Goal: Browse casually

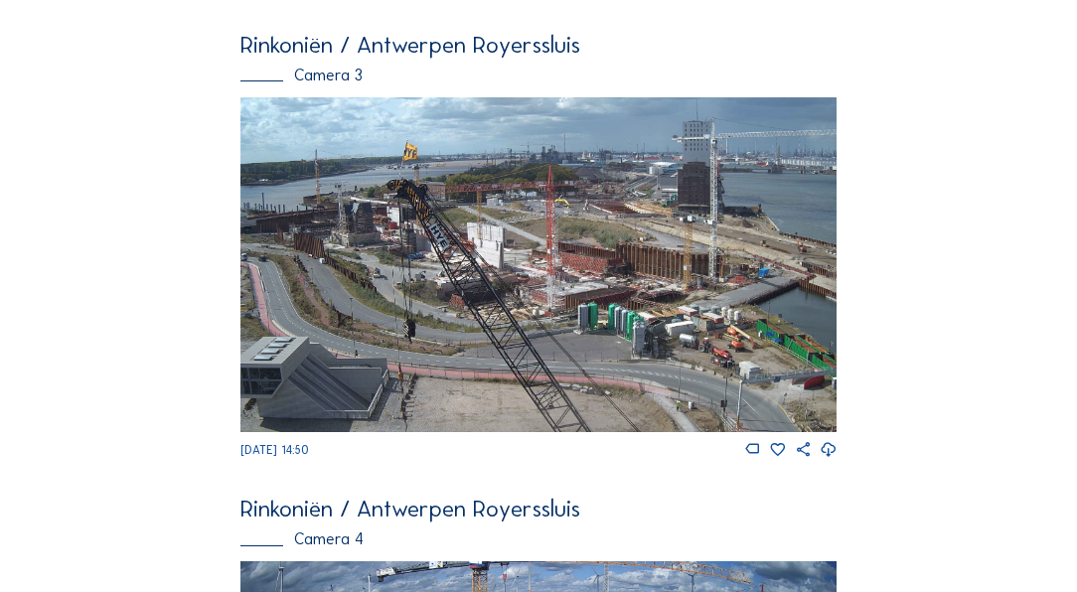
scroll to position [1926, 0]
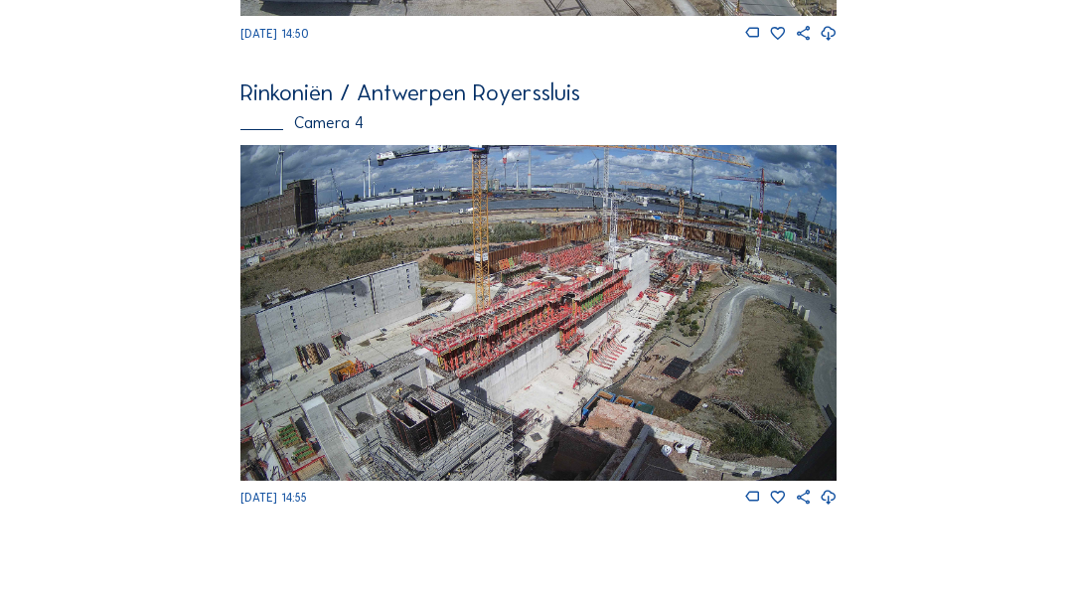
click at [579, 389] on img at bounding box center [537, 312] width 595 height 335
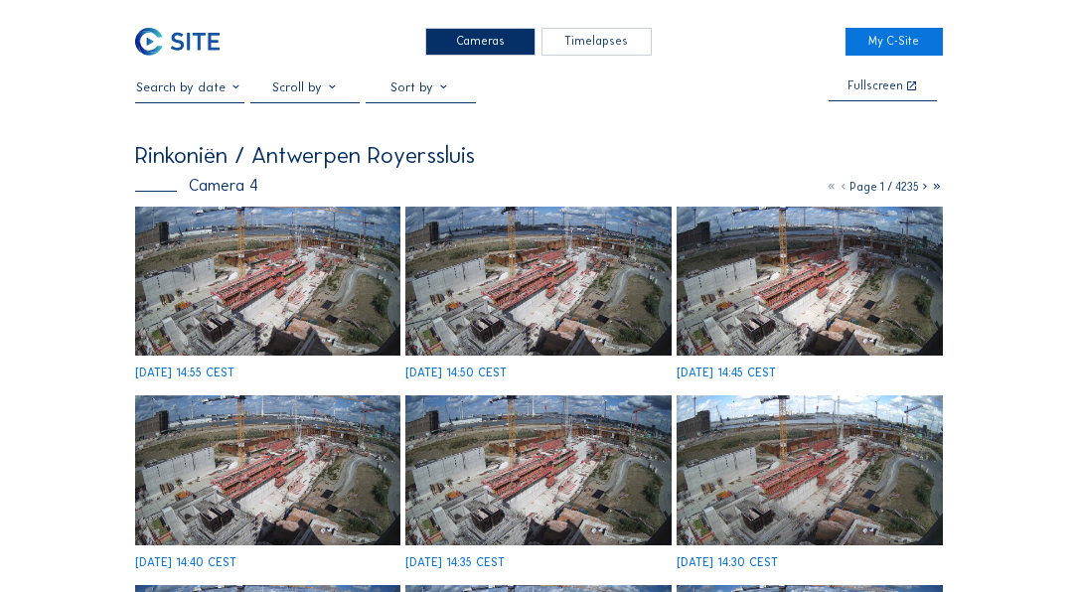
click at [328, 296] on img at bounding box center [267, 281] width 265 height 149
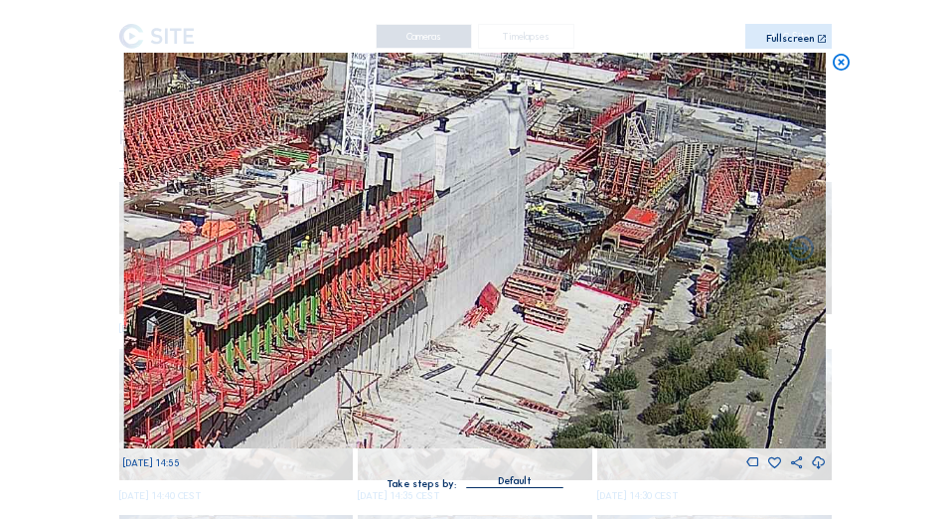
drag, startPoint x: 705, startPoint y: 276, endPoint x: 26, endPoint y: 493, distance: 713.3
click at [26, 493] on div "Scroll to travel through time | Press 'Alt' Button + Scroll to Zoom | Click and…" at bounding box center [475, 259] width 950 height 519
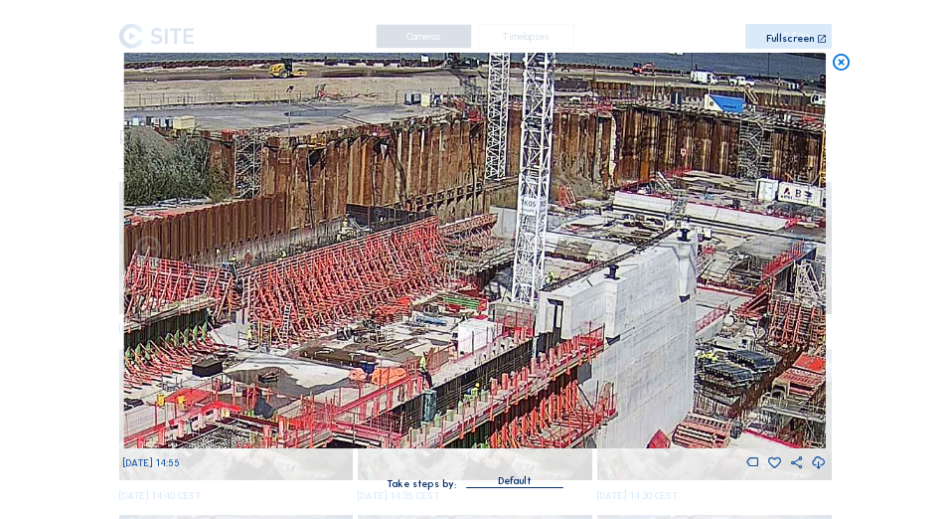
drag, startPoint x: 344, startPoint y: 303, endPoint x: 719, endPoint y: 312, distance: 375.7
click at [693, 311] on img at bounding box center [474, 250] width 702 height 395
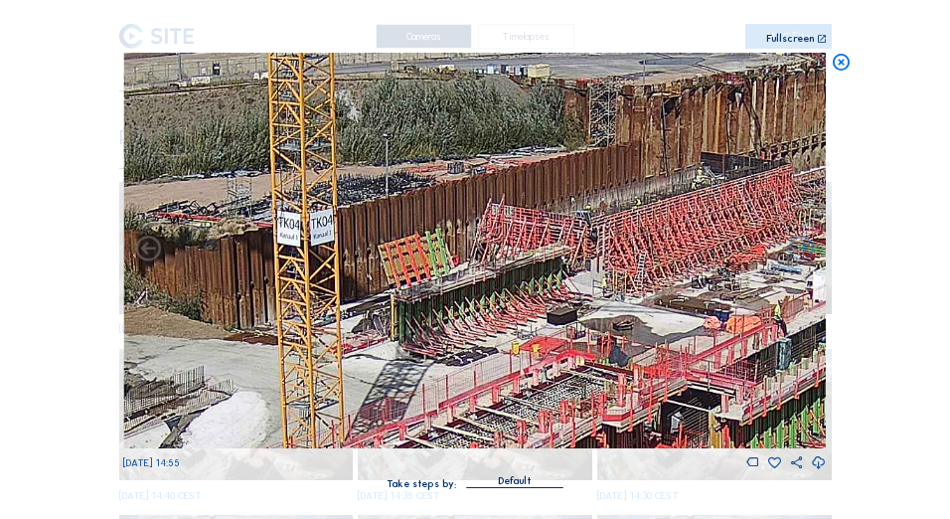
drag, startPoint x: 354, startPoint y: 255, endPoint x: 659, endPoint y: 174, distance: 315.7
click at [585, 200] on img at bounding box center [474, 250] width 702 height 395
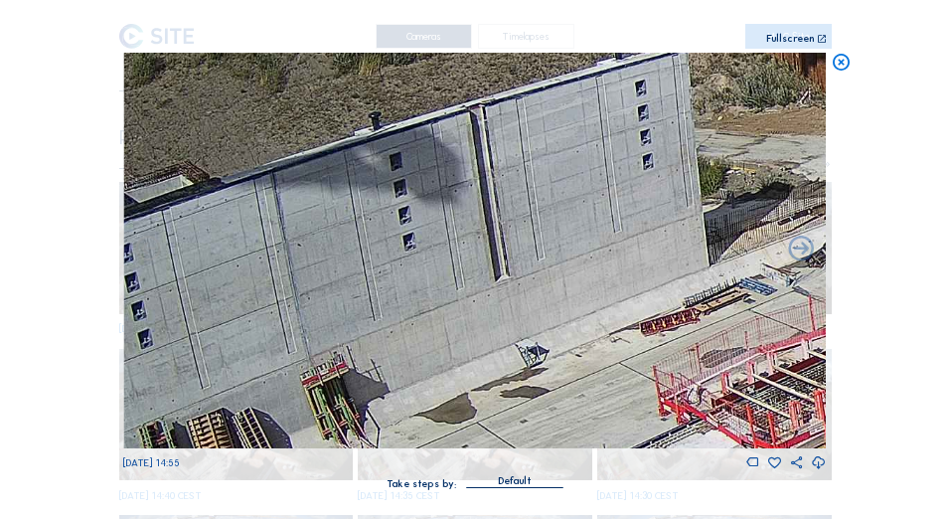
drag, startPoint x: 238, startPoint y: 288, endPoint x: 696, endPoint y: 176, distance: 471.6
click at [696, 176] on img at bounding box center [474, 250] width 702 height 395
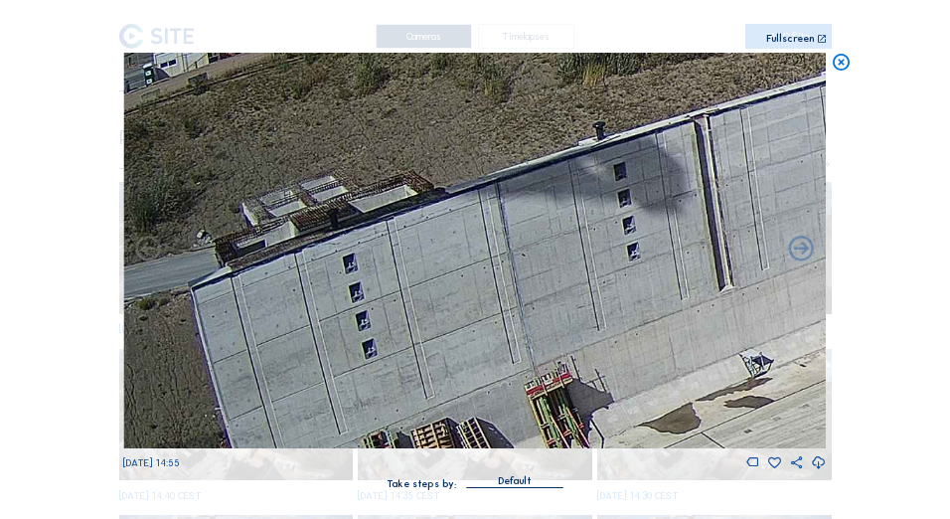
drag, startPoint x: 266, startPoint y: 286, endPoint x: 647, endPoint y: 184, distance: 394.0
click at [670, 195] on img at bounding box center [474, 250] width 702 height 395
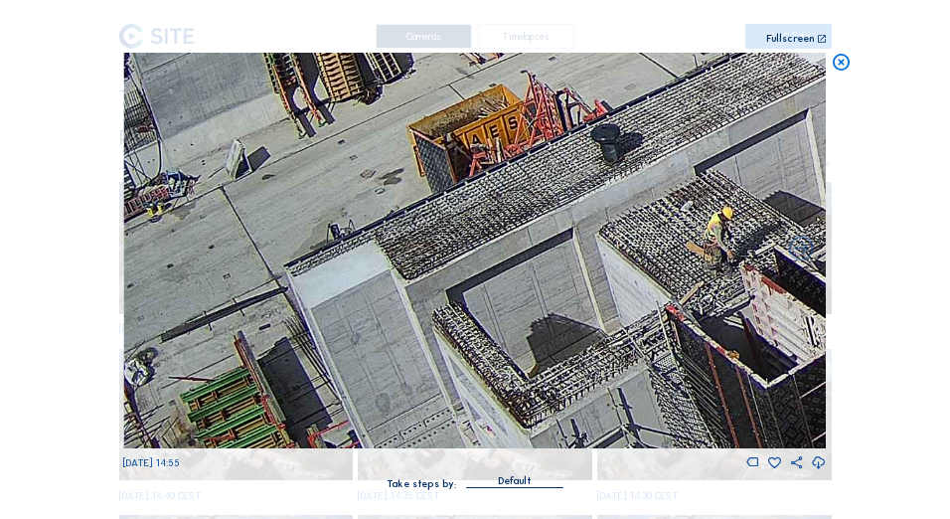
drag, startPoint x: 469, startPoint y: 401, endPoint x: 362, endPoint y: 92, distance: 327.1
click at [362, 92] on img at bounding box center [474, 250] width 702 height 395
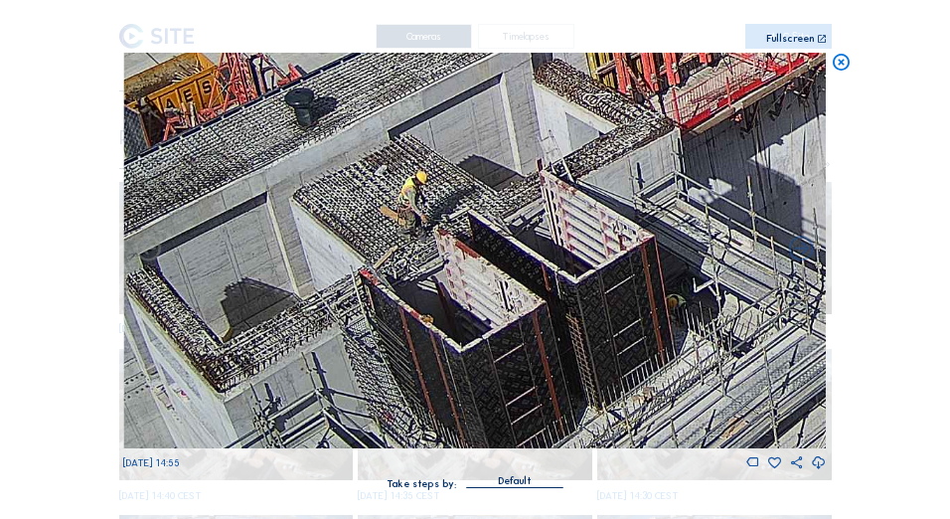
drag, startPoint x: 529, startPoint y: 310, endPoint x: 264, endPoint y: 289, distance: 265.1
click at [264, 289] on img at bounding box center [474, 250] width 702 height 395
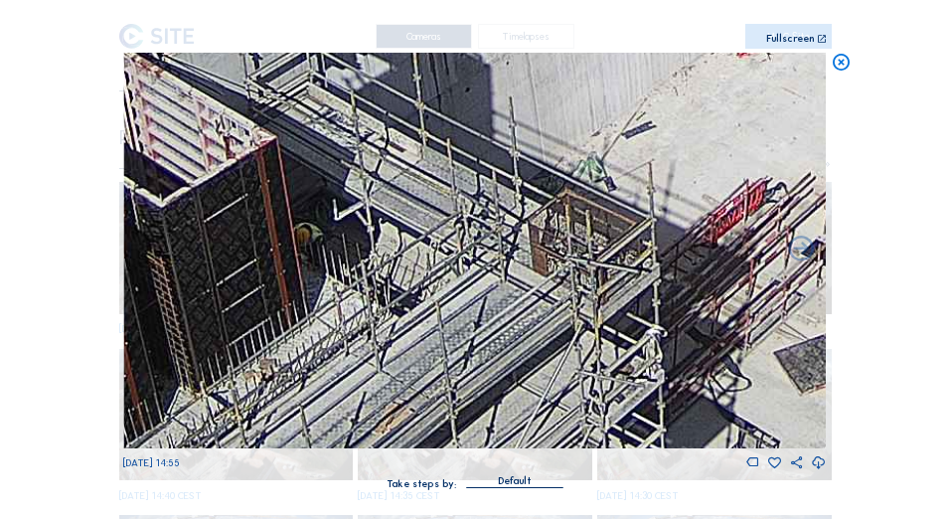
drag, startPoint x: 683, startPoint y: 375, endPoint x: 291, endPoint y: 193, distance: 431.6
click at [291, 193] on img at bounding box center [474, 250] width 702 height 395
